Goal: Task Accomplishment & Management: Manage account settings

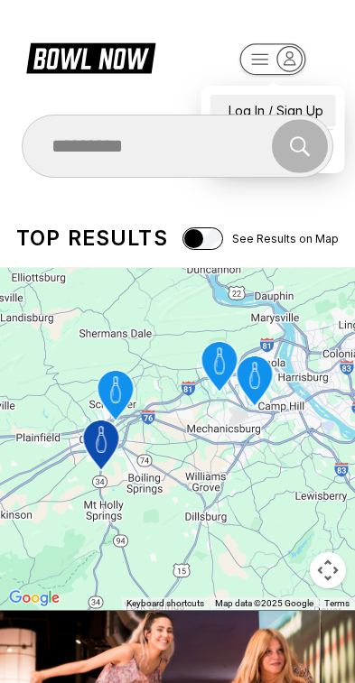
click at [305, 97] on div "Log In / Sign Up" at bounding box center [272, 111] width 125 height 32
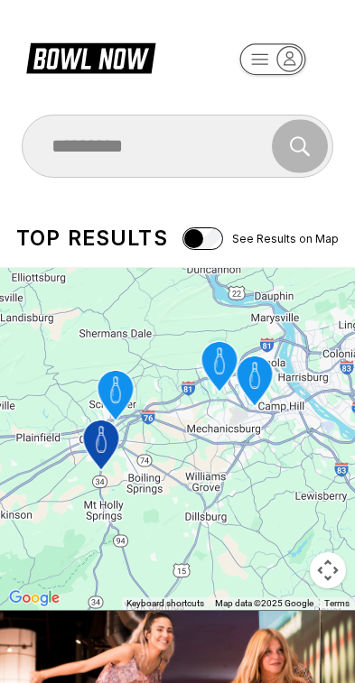
select select "**"
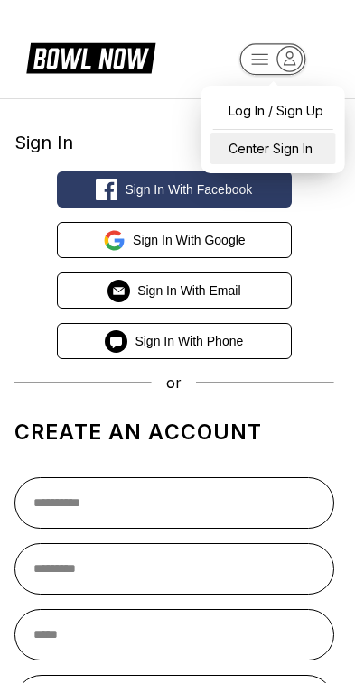
click at [290, 146] on div "Center Sign In" at bounding box center [272, 149] width 125 height 32
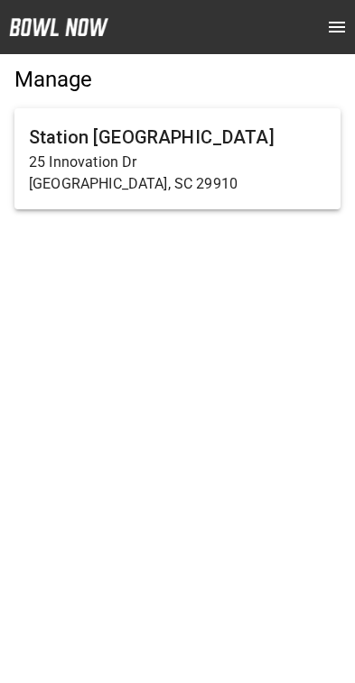
click at [263, 163] on p "25 Innovation Dr" at bounding box center [177, 163] width 297 height 22
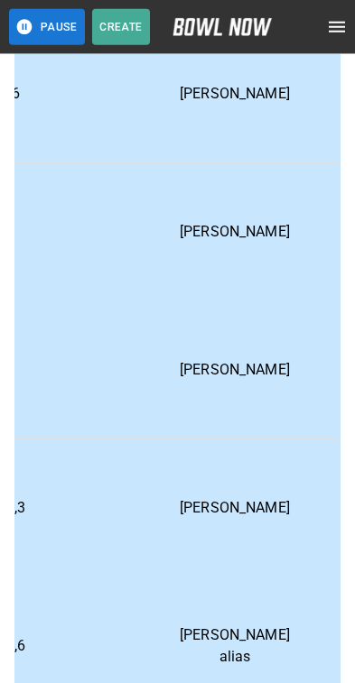
scroll to position [2285, 650]
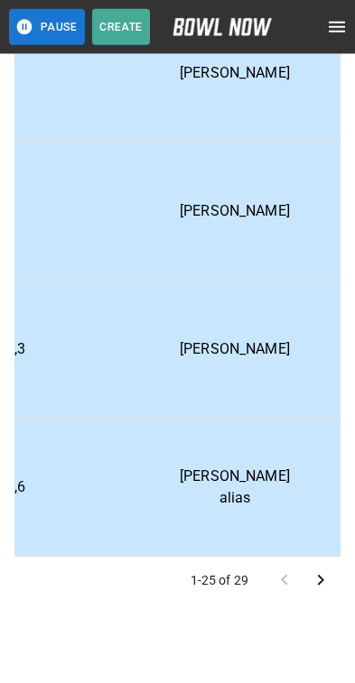
click at [325, 581] on icon "Go to next page" at bounding box center [320, 580] width 22 height 22
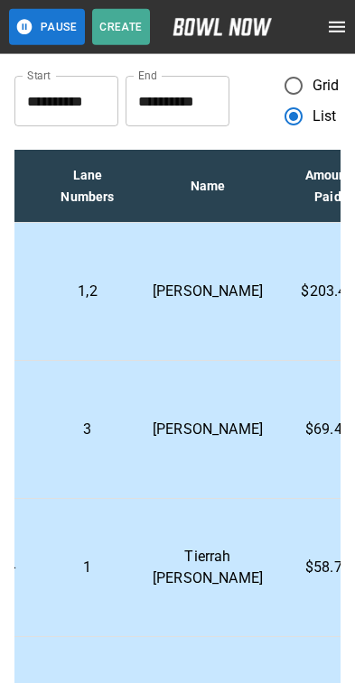
scroll to position [0, 0]
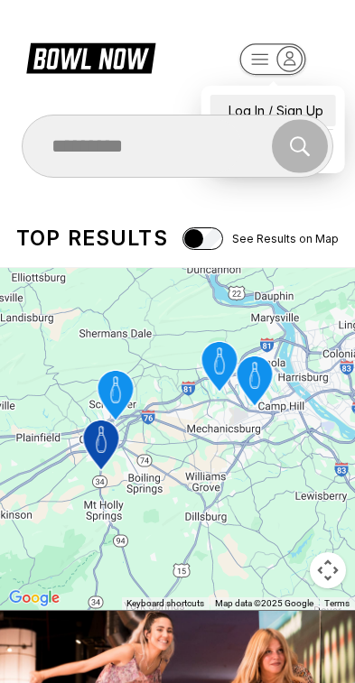
click at [304, 97] on div "Log In / Sign Up" at bounding box center [272, 111] width 125 height 32
select select "**"
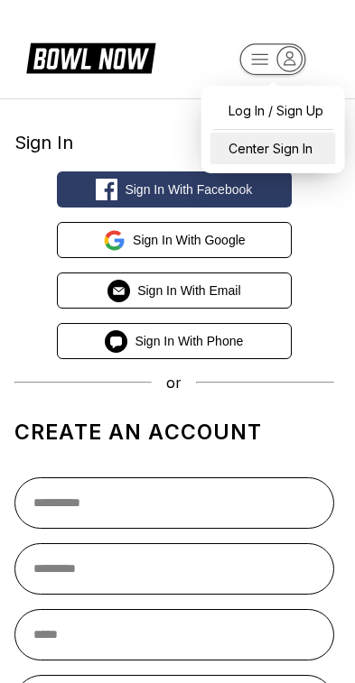
click at [309, 140] on div "Center Sign In" at bounding box center [272, 149] width 125 height 32
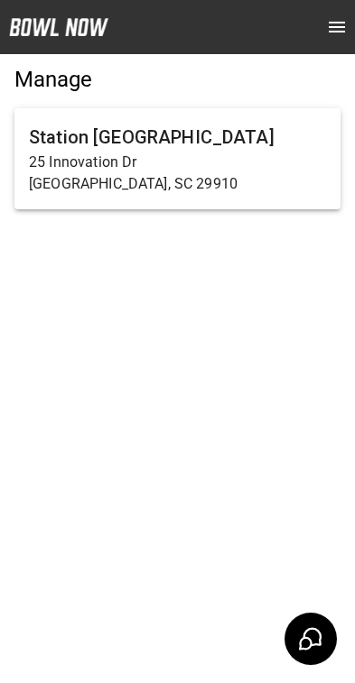
click at [249, 163] on p "25 Innovation Dr" at bounding box center [177, 163] width 297 height 22
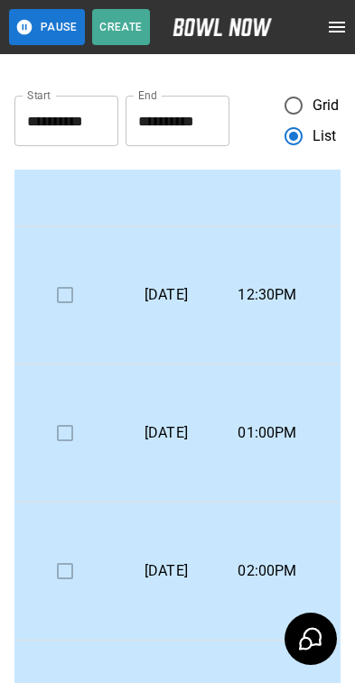
scroll to position [1862, 0]
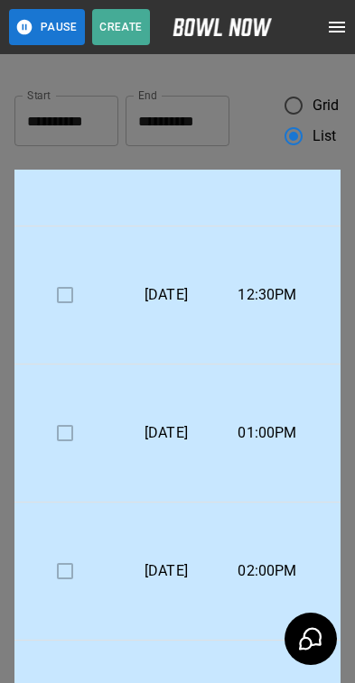
scroll to position [29, 0]
